Goal: Navigation & Orientation: Find specific page/section

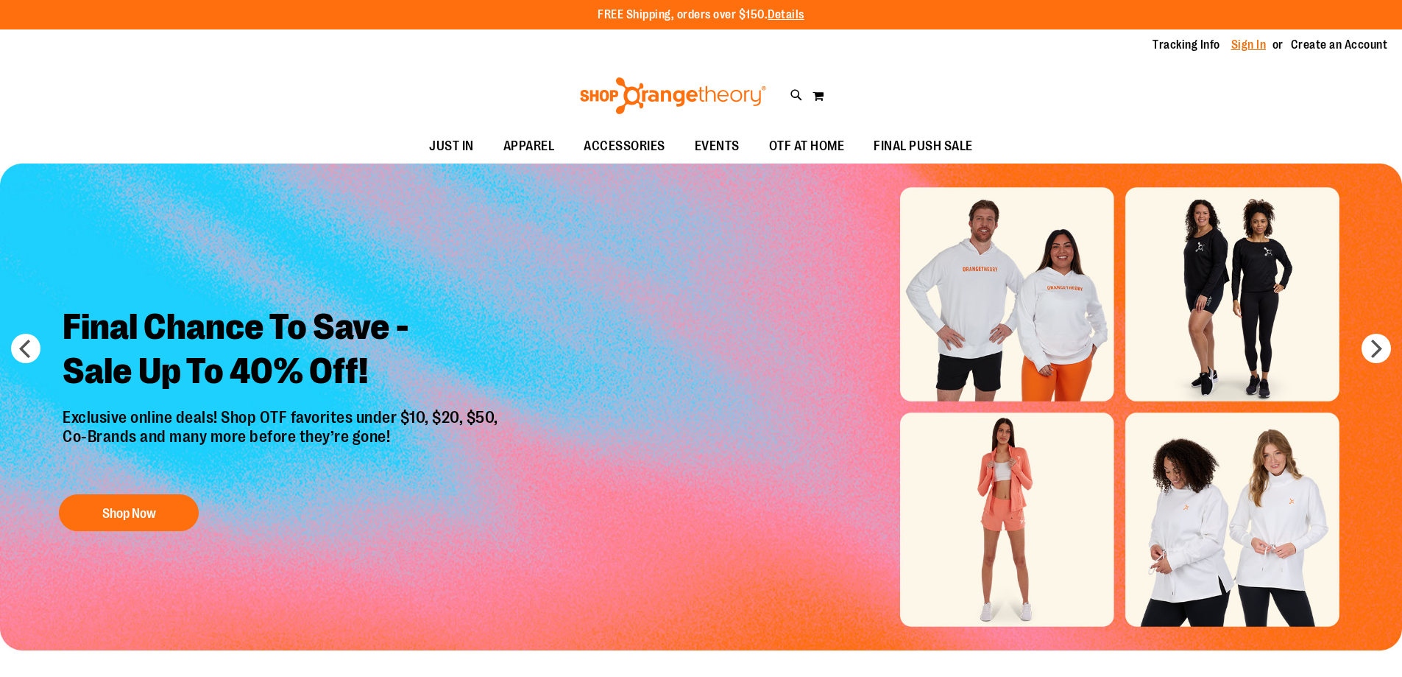
click at [1238, 48] on link "Sign In" at bounding box center [1249, 45] width 35 height 16
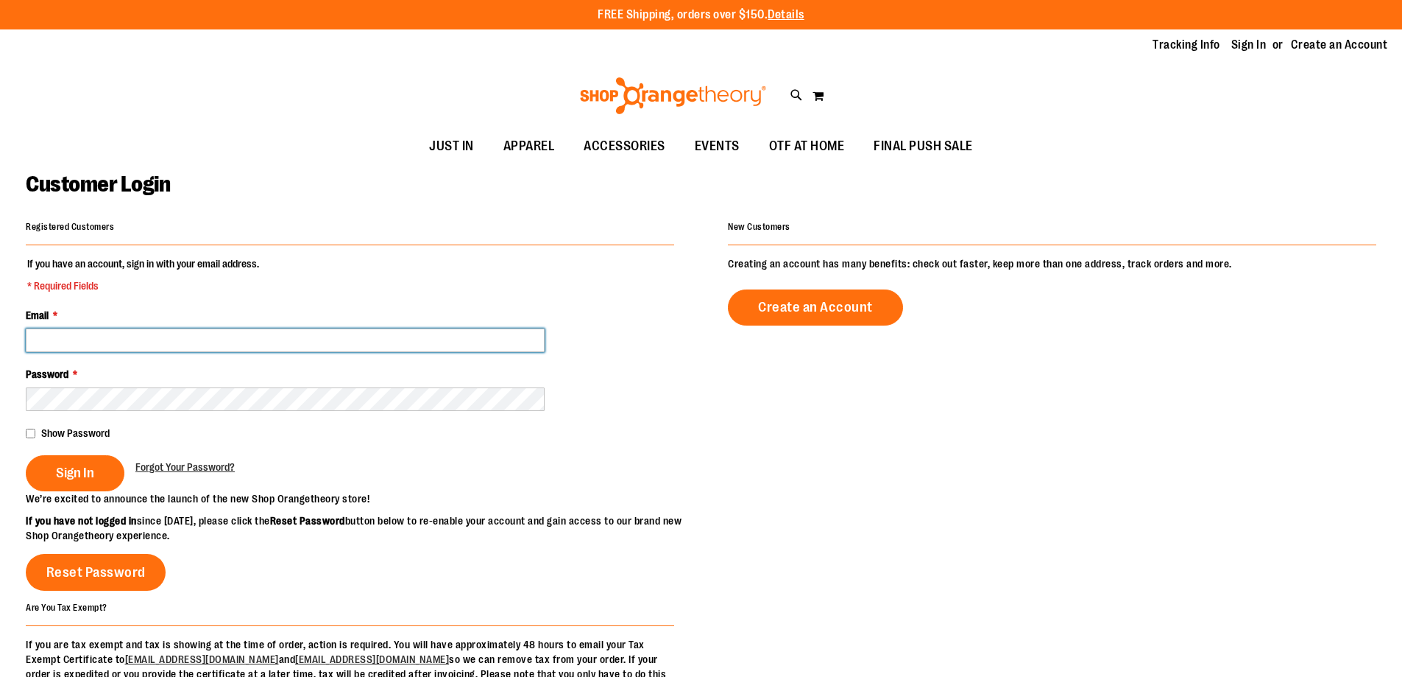
click at [121, 337] on input "Email *" at bounding box center [285, 340] width 519 height 24
type input "**********"
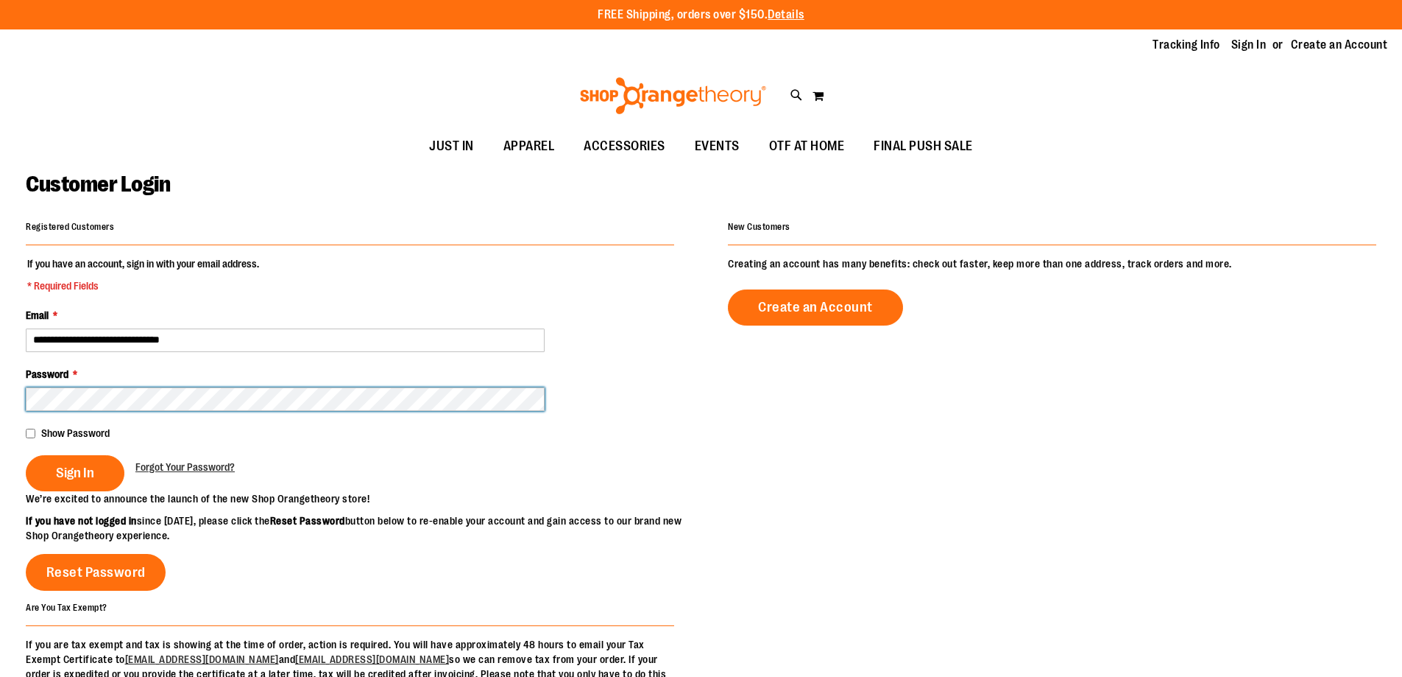
click at [26, 455] on button "Sign In" at bounding box center [75, 473] width 99 height 36
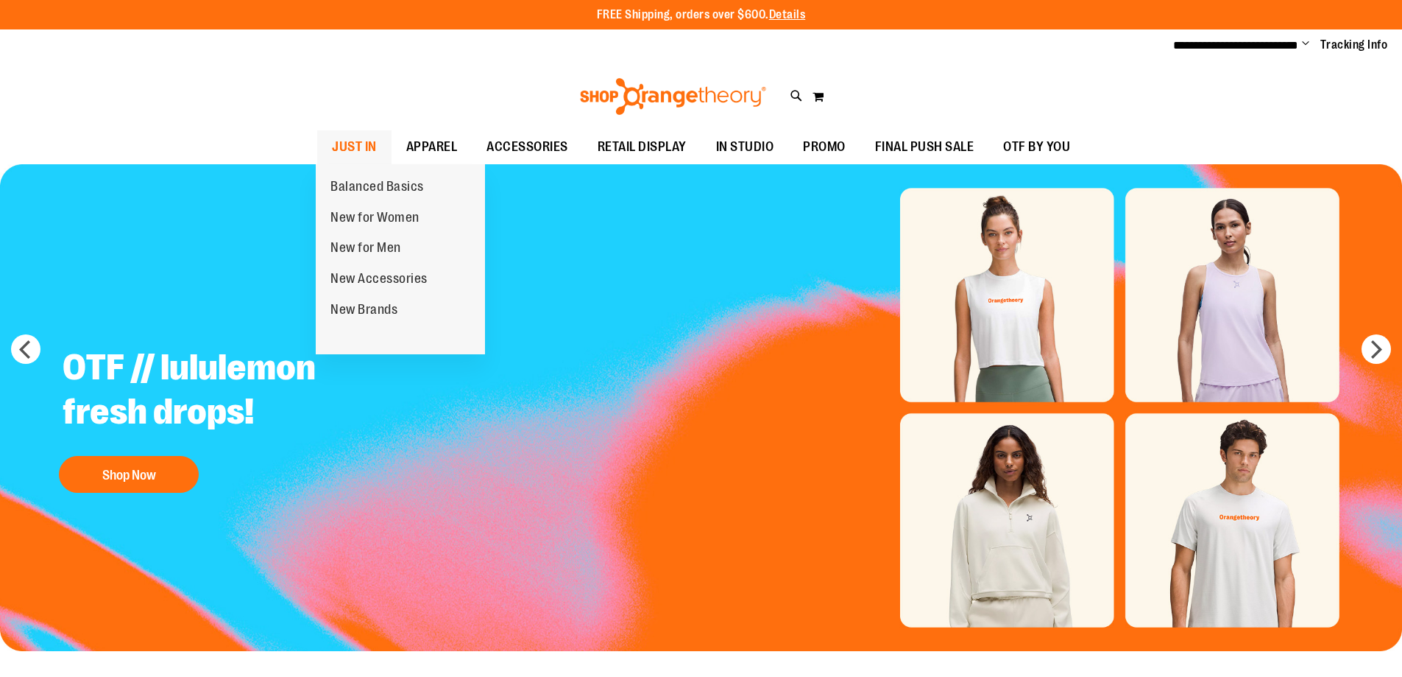
click at [356, 144] on span "JUST IN" at bounding box center [354, 146] width 45 height 33
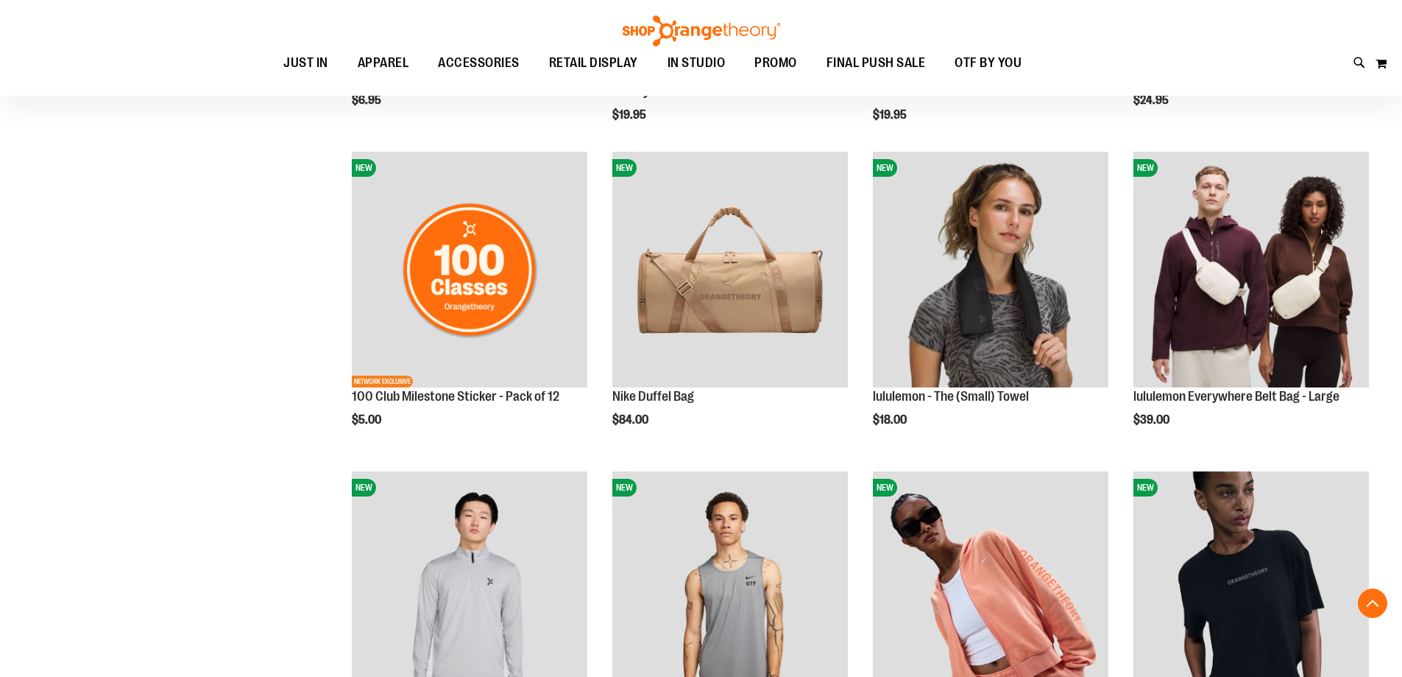
scroll to position [1324, 0]
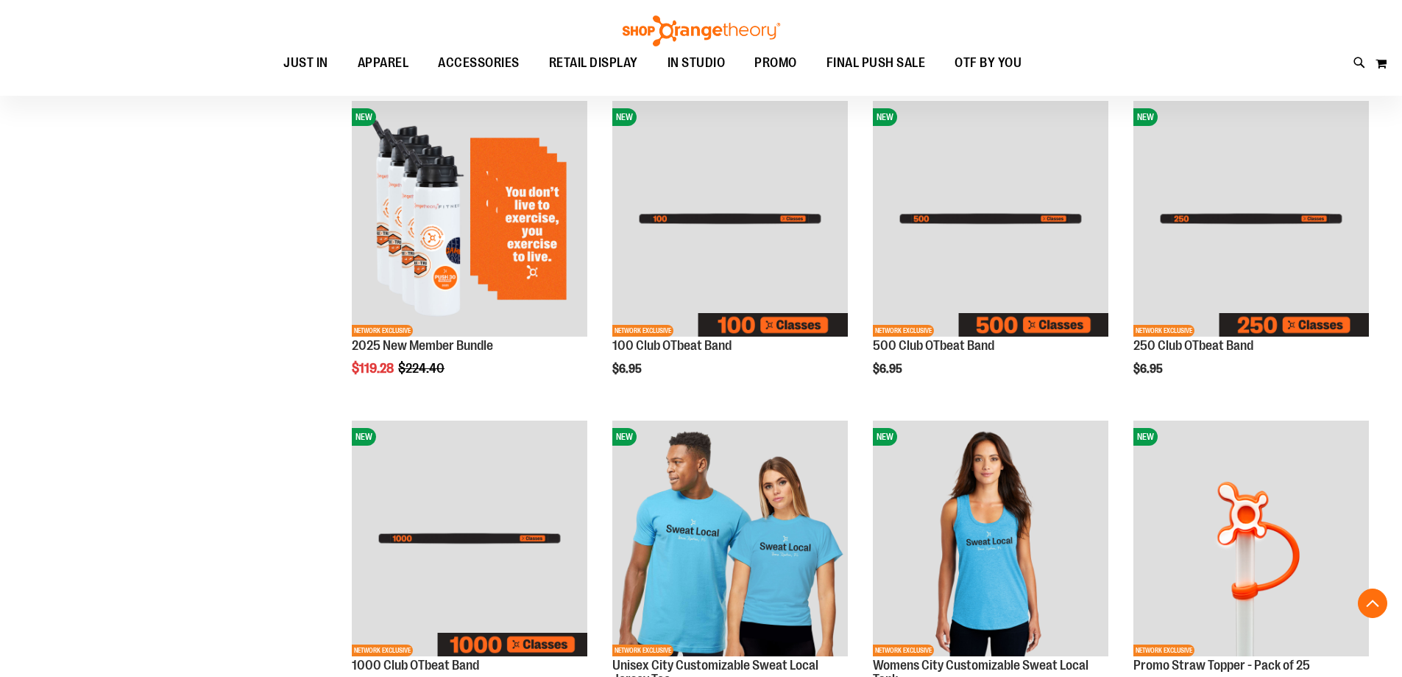
scroll to position [739, 0]
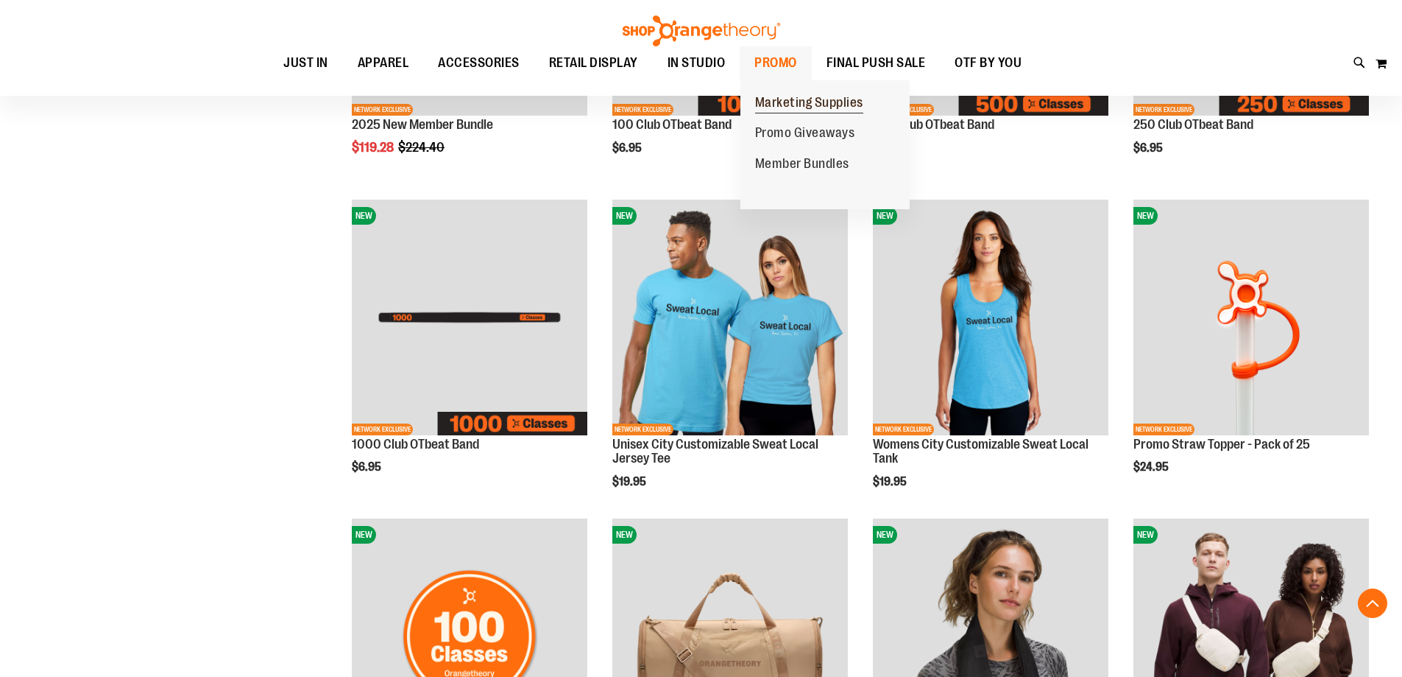
click at [797, 105] on span "Marketing Supplies" at bounding box center [809, 104] width 108 height 18
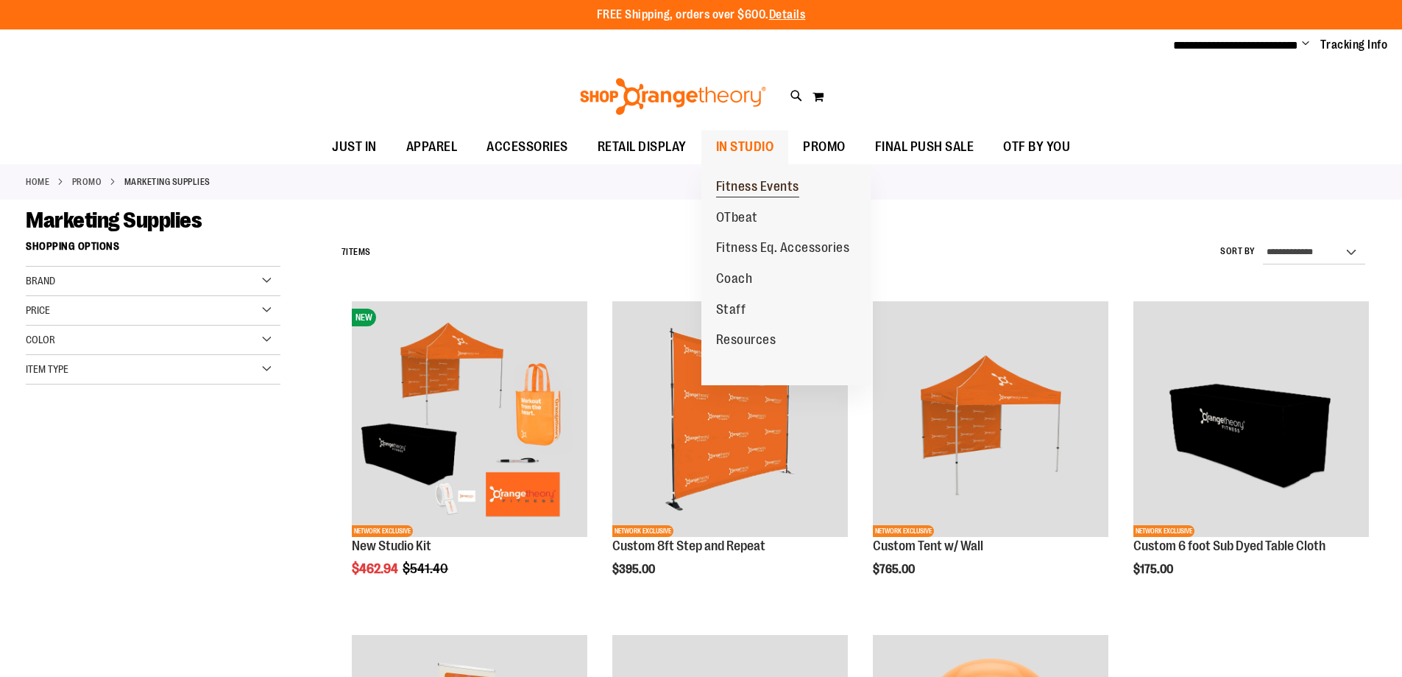
click at [758, 186] on span "Fitness Events" at bounding box center [757, 188] width 83 height 18
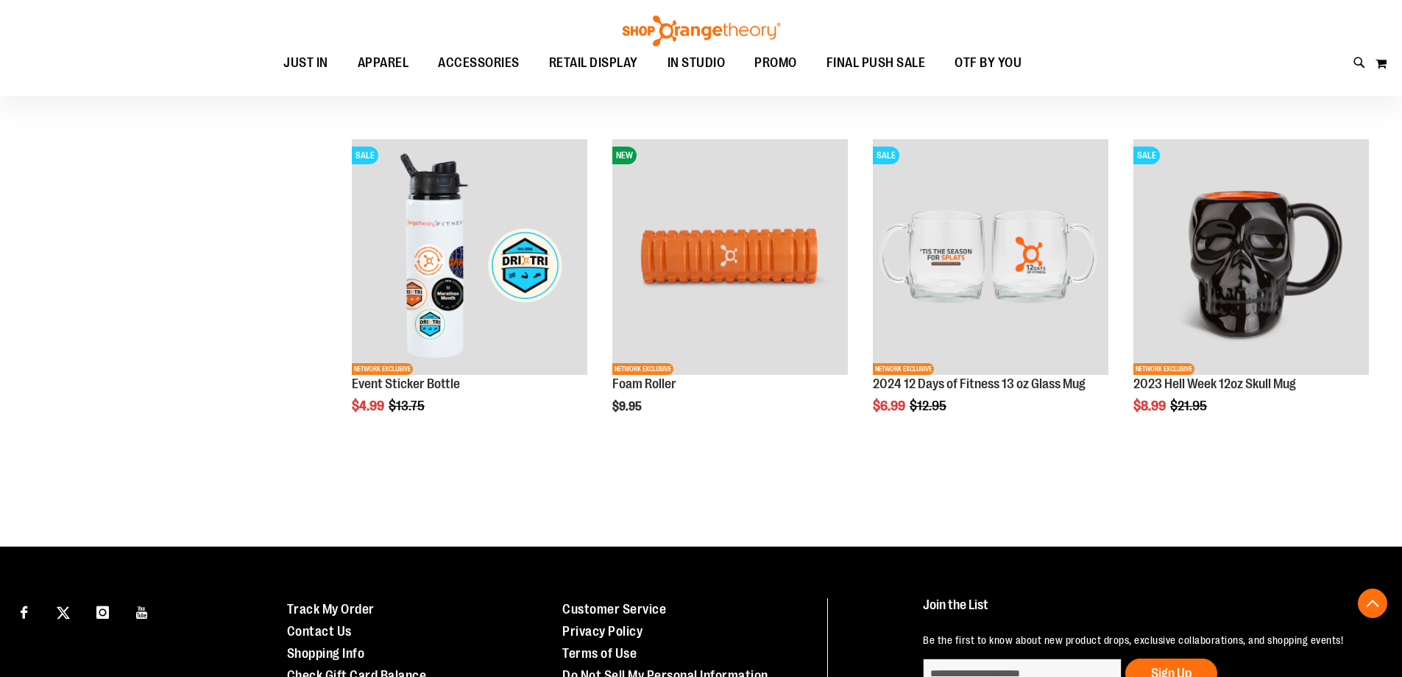
scroll to position [809, 0]
